Goal: Contribute content: Add original content to the website for others to see

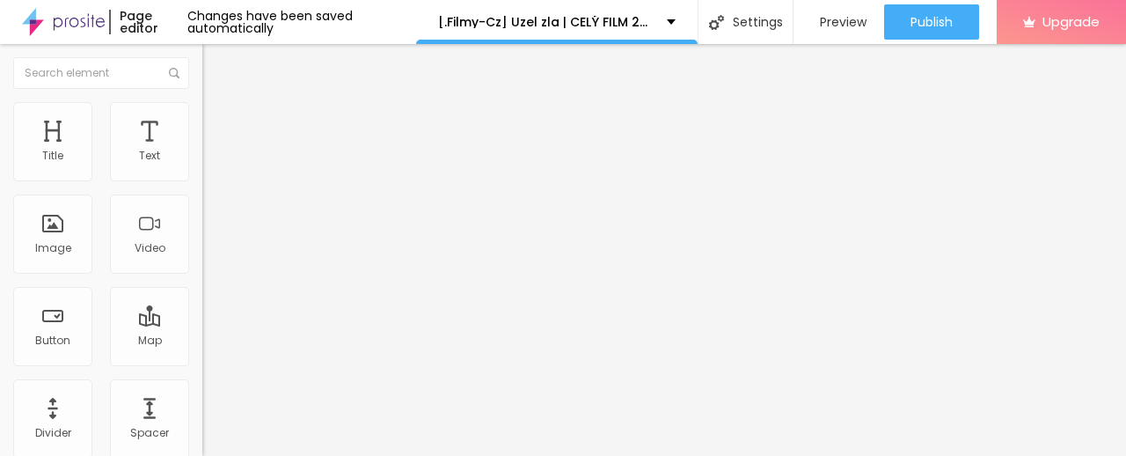
click at [202, 151] on span "Add image" at bounding box center [238, 143] width 72 height 15
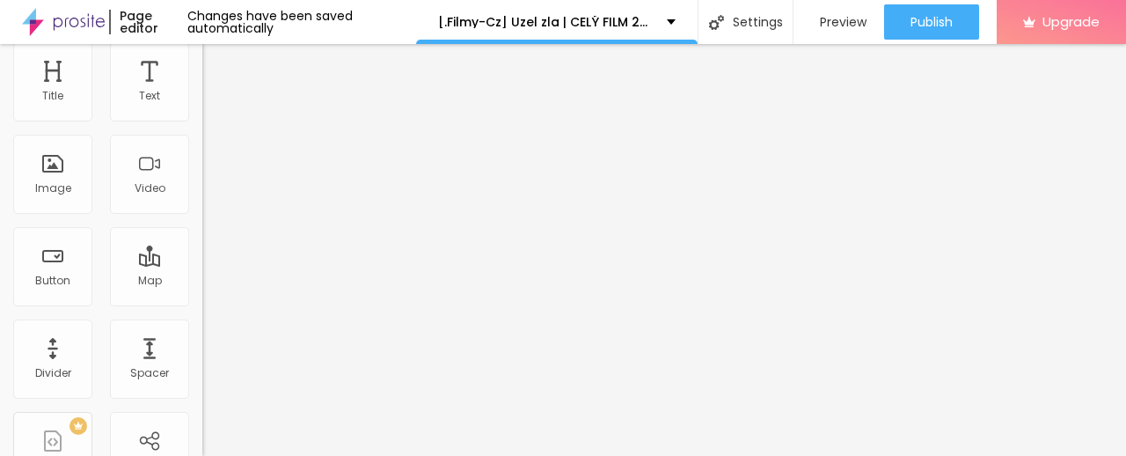
scroll to position [87, 0]
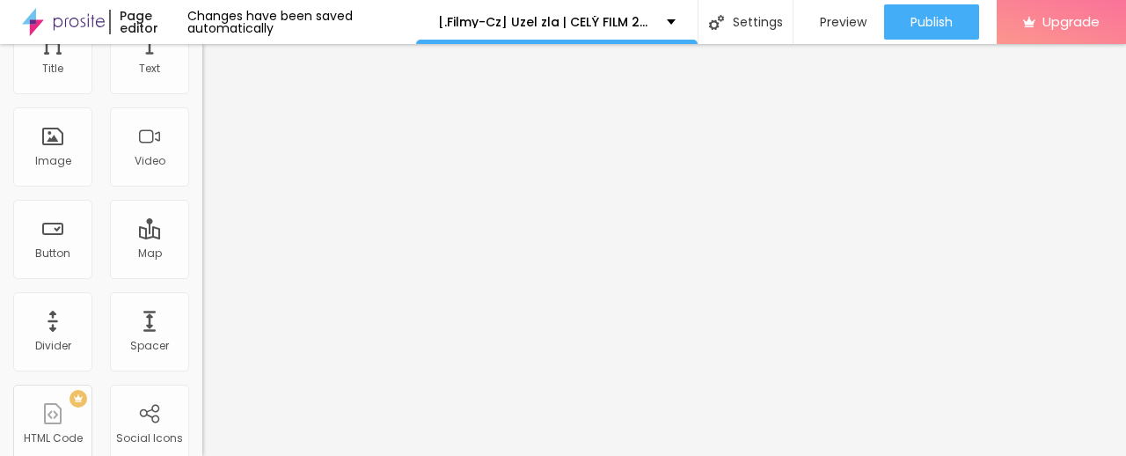
click at [202, 274] on input "https://" at bounding box center [307, 265] width 211 height 18
paste input "[DOMAIN_NAME]/sk/movie/1503469/uzel-zla.alboom"
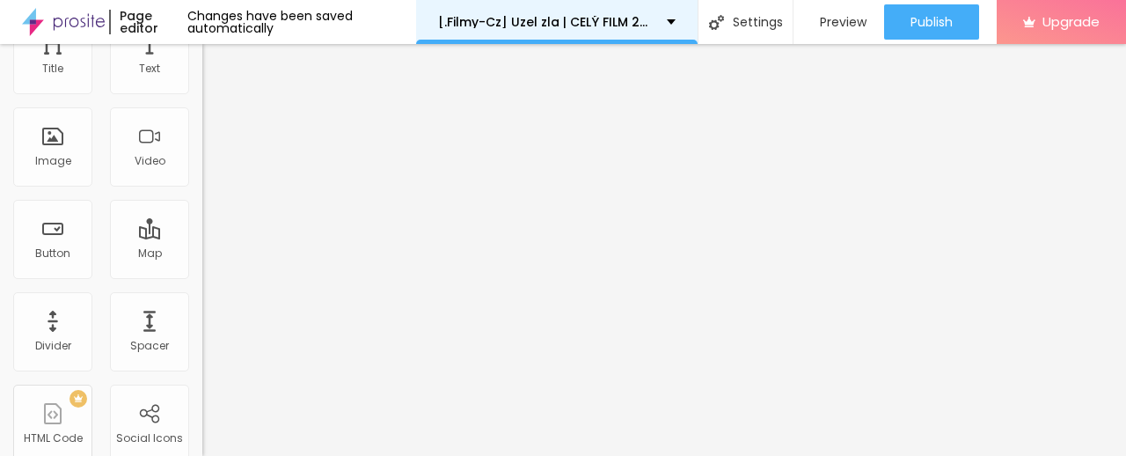
type input "[URL][DOMAIN_NAME]"
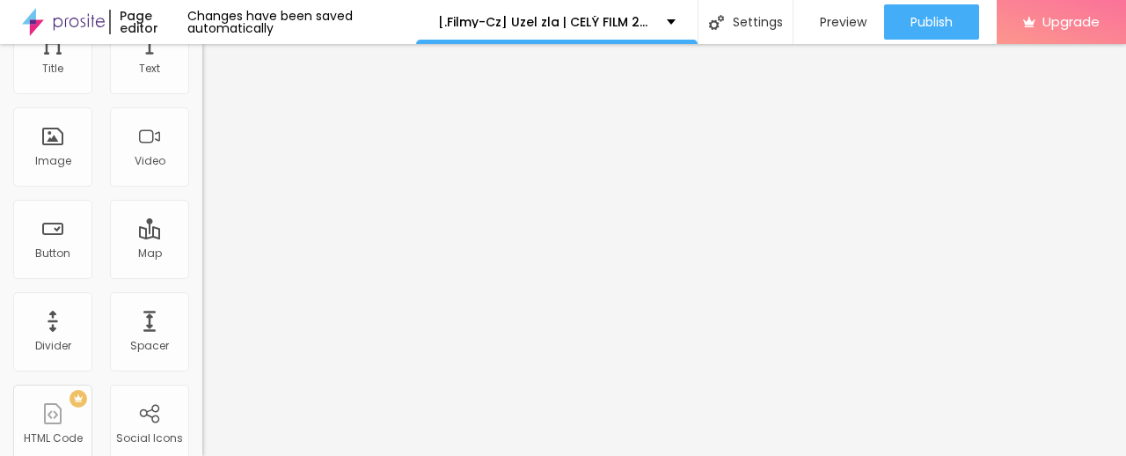
click at [297, 64] on span at bounding box center [302, 56] width 11 height 15
click at [202, 62] on div "Add image" at bounding box center [303, 56] width 202 height 12
click at [202, 64] on span "Add image" at bounding box center [238, 56] width 72 height 15
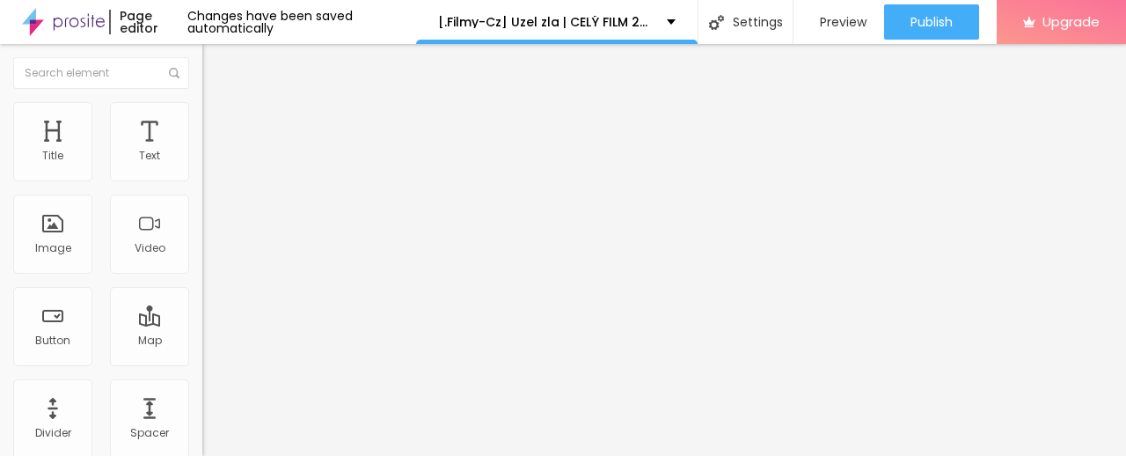
click at [202, 73] on button "Edit Image" at bounding box center [303, 64] width 202 height 40
click at [202, 210] on img at bounding box center [208, 204] width 12 height 12
click at [202, 165] on input "Click me" at bounding box center [307, 157] width 211 height 18
paste input "✅ » Sledujte ➤ ► Uzel zla (2025) — Film Onlin"
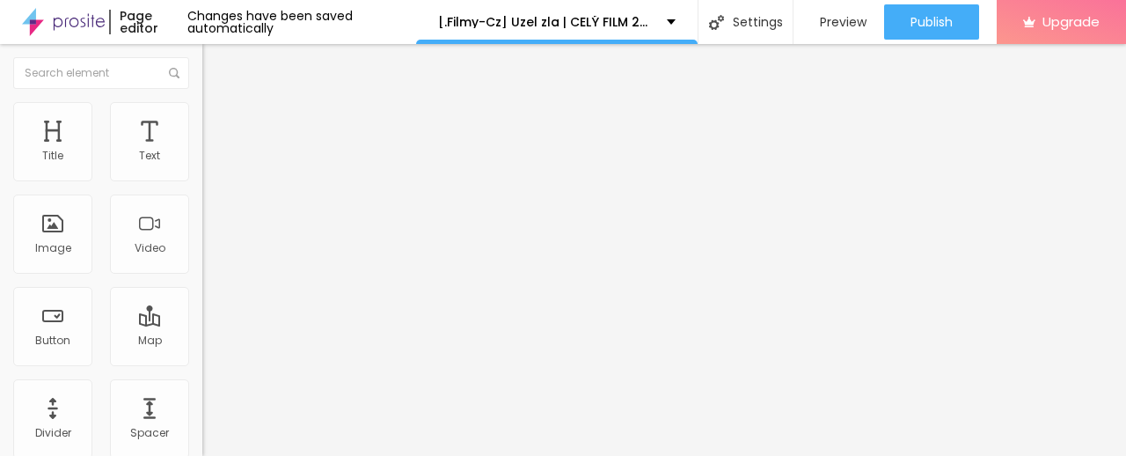
type input "✅ » Sledujte ➤ ► Uzel zla (2025) — Film Online"
click at [202, 363] on input "https://" at bounding box center [307, 354] width 211 height 18
paste input "[DOMAIN_NAME]/sk/movie/1503469/uzel-zla.alboom"
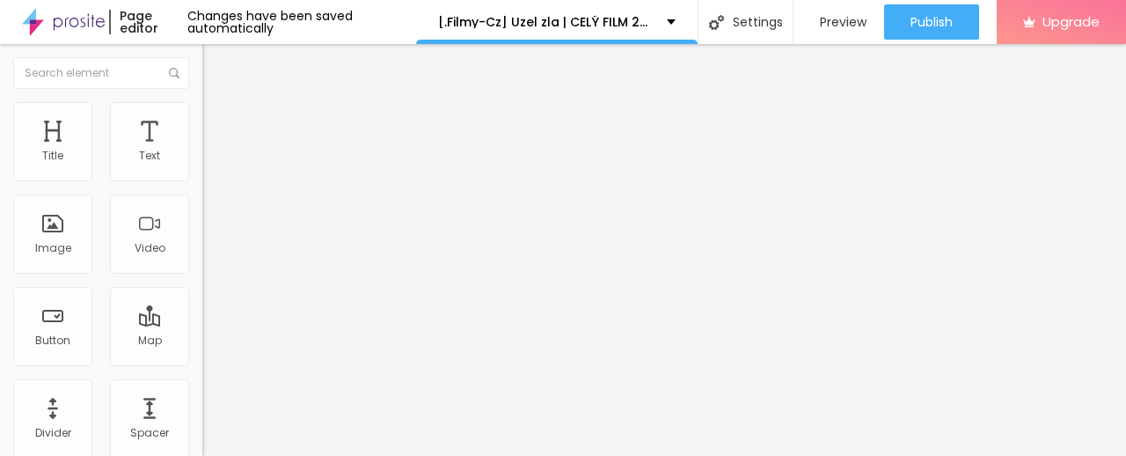
type input "[URL][DOMAIN_NAME]"
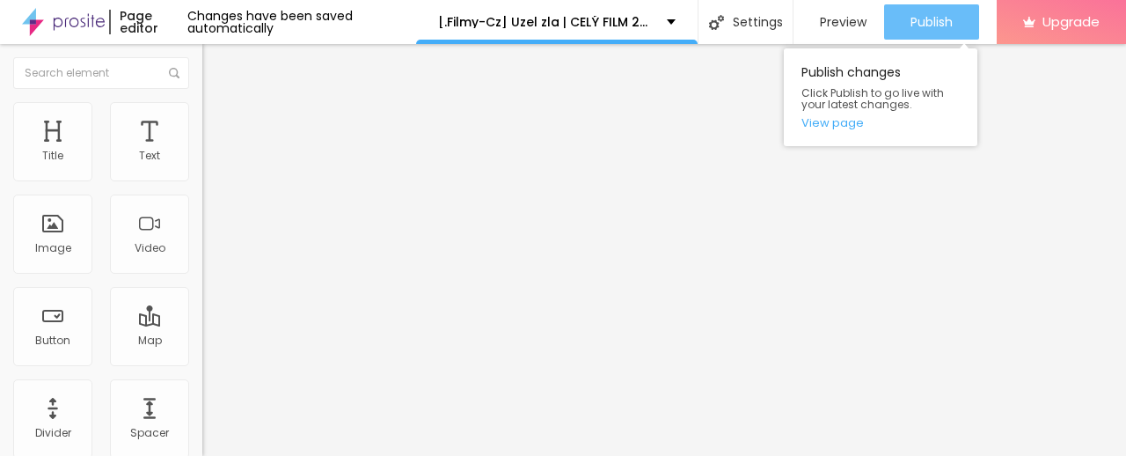
click at [922, 20] on span "Publish" at bounding box center [932, 22] width 42 height 14
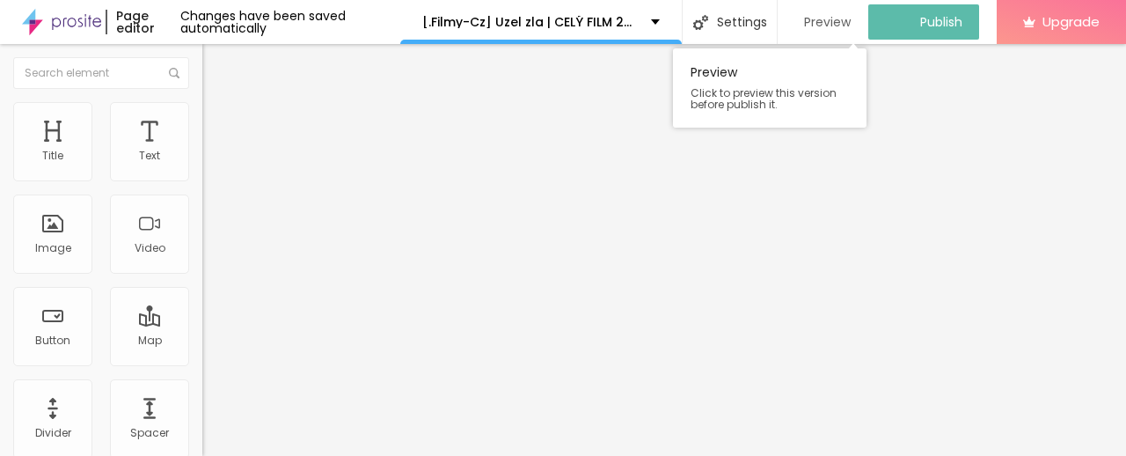
click at [831, 18] on span "Preview" at bounding box center [827, 22] width 47 height 14
